Goal: Transaction & Acquisition: Purchase product/service

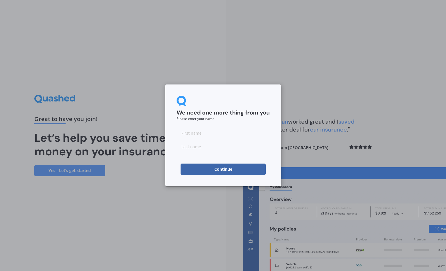
click at [196, 133] on input at bounding box center [223, 132] width 93 height 11
type input "[PERSON_NAME]"
type input "T"
click at [205, 168] on button "Continue" at bounding box center [223, 169] width 85 height 11
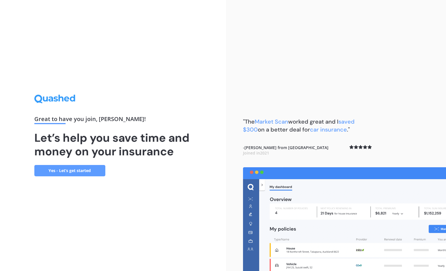
click at [87, 172] on link "Yes - Let’s get started" at bounding box center [69, 170] width 71 height 11
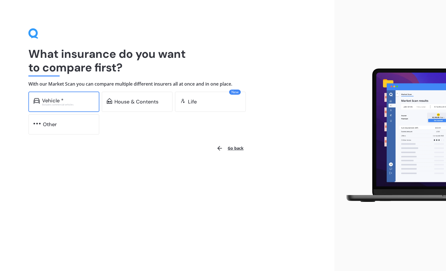
click at [64, 104] on div "Excludes commercial vehicles" at bounding box center [68, 105] width 52 height 2
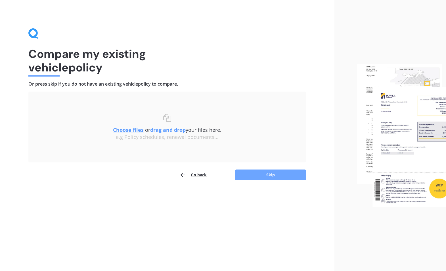
click at [255, 172] on button "Skip" at bounding box center [270, 175] width 71 height 11
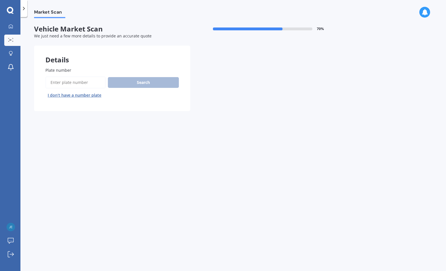
click at [72, 83] on input "Plate number" at bounding box center [75, 83] width 60 height 12
type input "haw484"
click at [125, 83] on button "Search" at bounding box center [143, 82] width 71 height 11
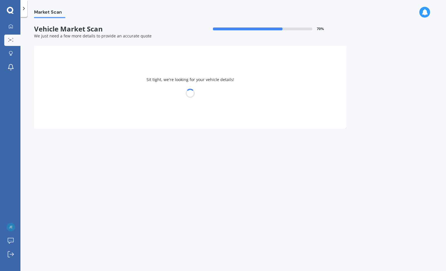
select select "VOLKSWAGEN"
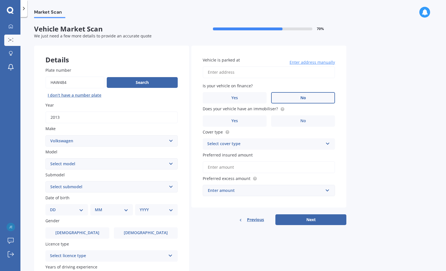
click at [286, 98] on label "No" at bounding box center [303, 97] width 64 height 11
click at [0, 0] on input "No" at bounding box center [0, 0] width 0 height 0
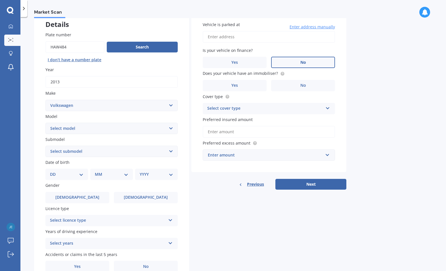
scroll to position [37, 0]
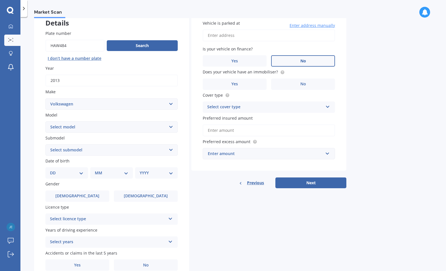
click at [45, 121] on select "Select model Amarok Arteon Beetle Bora Caddy [US_STATE] Caravelle [PERSON_NAME]…" at bounding box center [111, 126] width 132 height 11
select select "TRANSPORTER"
click option "Transporter" at bounding box center [0, 0] width 0 height 0
select select "T5"
click option "T5" at bounding box center [0, 0] width 0 height 0
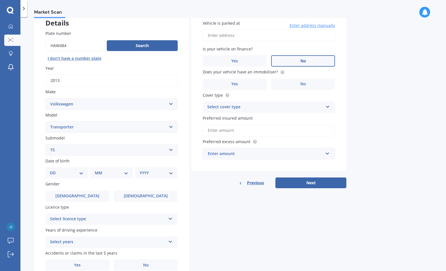
click at [50, 170] on select "DD 01 02 03 04 05 06 07 08 09 10 11 12 13 14 15 16 17 18 19 20 21 22 23 24 25 2…" at bounding box center [66, 173] width 33 height 6
select select "30"
click option "30" at bounding box center [0, 0] width 0 height 0
select select "10"
click option "10" at bounding box center [0, 0] width 0 height 0
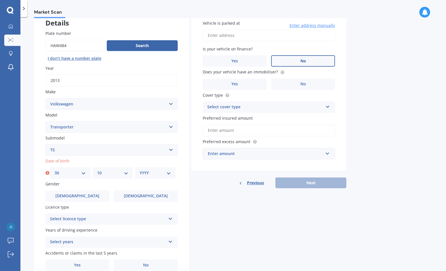
click at [140, 170] on select "YYYY 2025 2024 2023 2022 2021 2020 2019 2018 2017 2016 2015 2014 2013 2012 2011…" at bounding box center [155, 173] width 31 height 6
select select "1968"
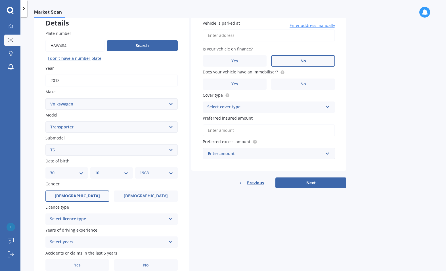
click at [88, 197] on label "[DEMOGRAPHIC_DATA]" at bounding box center [77, 196] width 64 height 11
click at [0, 0] on input "[DEMOGRAPHIC_DATA]" at bounding box center [0, 0] width 0 height 0
click at [91, 221] on div "Select licence type" at bounding box center [108, 219] width 116 height 7
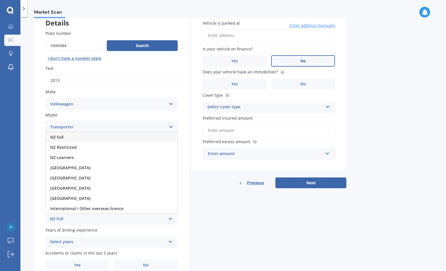
click at [96, 141] on div "NZ Full" at bounding box center [112, 137] width 132 height 10
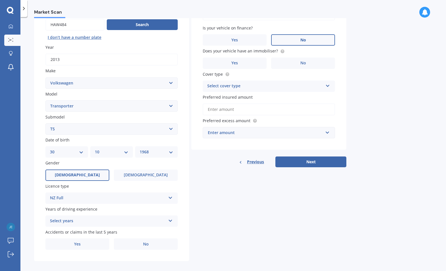
scroll to position [58, 0]
click at [153, 222] on div "Select years" at bounding box center [108, 221] width 116 height 7
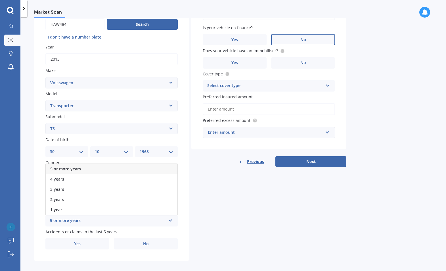
click at [136, 172] on div "5 or more years" at bounding box center [112, 169] width 132 height 10
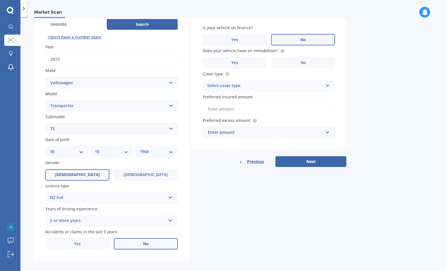
click at [135, 244] on label "No" at bounding box center [146, 243] width 64 height 11
click at [0, 0] on input "No" at bounding box center [0, 0] width 0 height 0
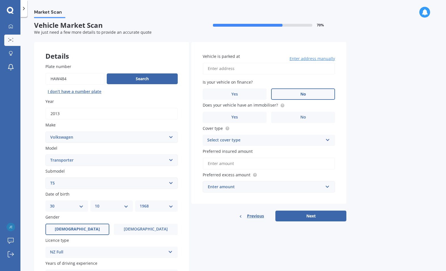
scroll to position [0, 0]
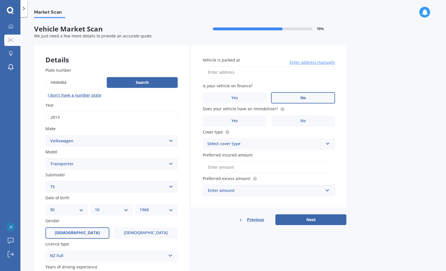
click at [233, 72] on input "Vehicle is parked at" at bounding box center [269, 72] width 132 height 12
type input "[STREET_ADDRESS]"
click at [241, 120] on label "Yes" at bounding box center [235, 121] width 64 height 11
click at [0, 0] on input "Yes" at bounding box center [0, 0] width 0 height 0
click at [283, 146] on div "Select cover type" at bounding box center [265, 144] width 116 height 7
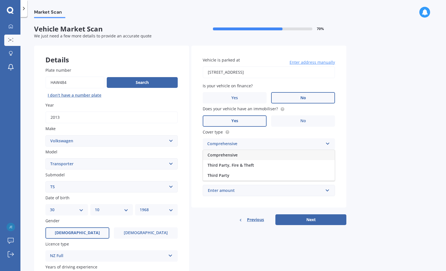
click at [282, 154] on div "Comprehensive" at bounding box center [269, 155] width 132 height 10
click at [288, 167] on input "Preferred insured amount" at bounding box center [269, 168] width 132 height 12
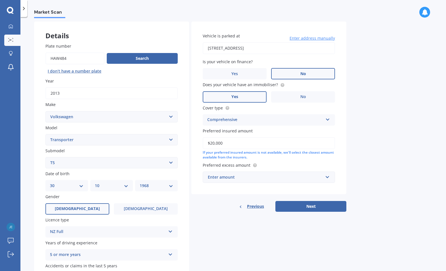
scroll to position [25, 0]
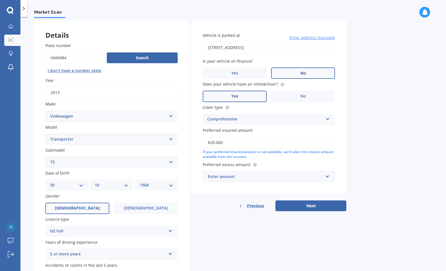
type input "$20,000"
click at [275, 181] on input "text" at bounding box center [266, 176] width 127 height 11
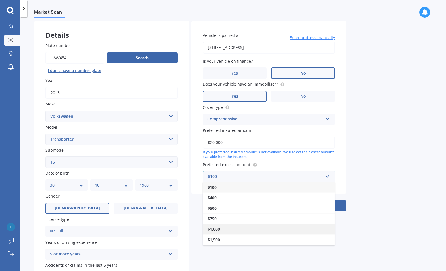
click at [253, 230] on div "$1,000" at bounding box center [269, 229] width 132 height 11
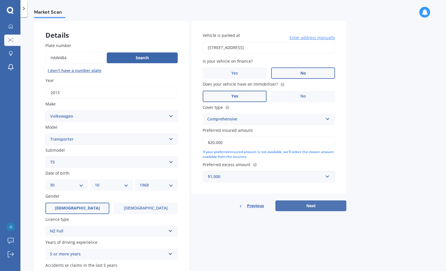
click at [323, 206] on button "Next" at bounding box center [310, 206] width 71 height 11
select select "30"
select select "10"
select select "1968"
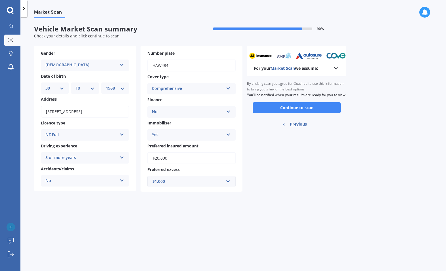
scroll to position [0, 0]
click at [323, 113] on button "Continue to scan" at bounding box center [297, 107] width 88 height 11
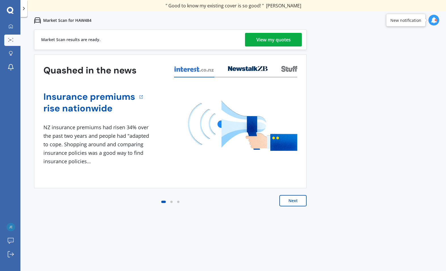
click at [273, 42] on div "View my quotes" at bounding box center [273, 40] width 34 height 14
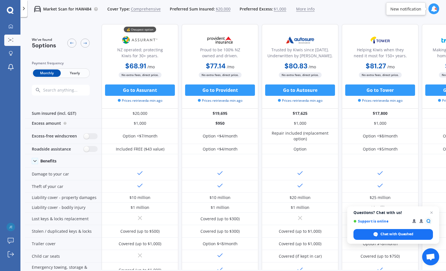
click at [76, 70] on span "Yearly" at bounding box center [75, 73] width 28 height 7
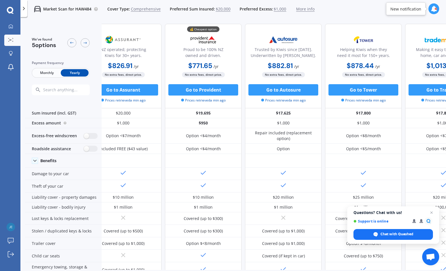
scroll to position [0, 0]
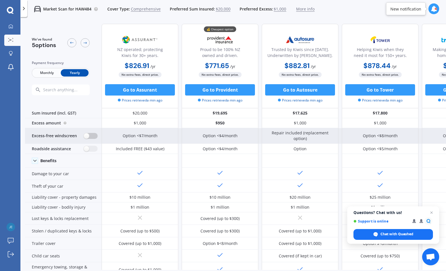
click at [93, 136] on label at bounding box center [91, 136] width 14 height 6
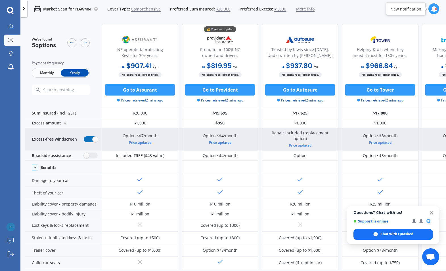
click at [91, 137] on label at bounding box center [91, 140] width 14 height 6
radio input "false"
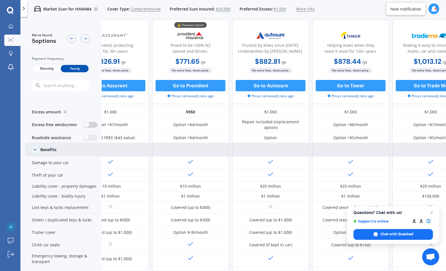
scroll to position [11, 0]
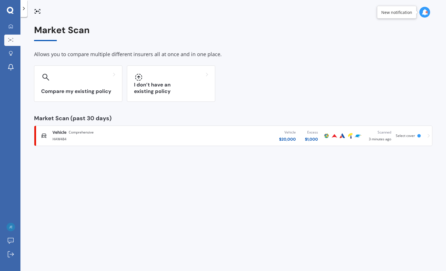
click at [343, 135] on img at bounding box center [342, 136] width 7 height 7
